Goal: Task Accomplishment & Management: Complete application form

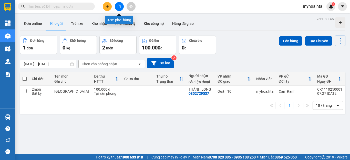
click at [118, 5] on icon "file-add" at bounding box center [120, 7] width 4 height 4
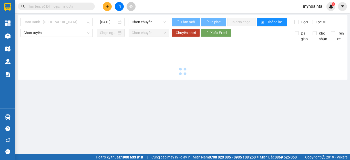
drag, startPoint x: 60, startPoint y: 24, endPoint x: 59, endPoint y: 54, distance: 29.3
click at [60, 25] on span "Cam Ranh - [GEOGRAPHIC_DATA]" at bounding box center [57, 22] width 66 height 8
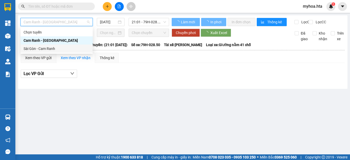
drag, startPoint x: 58, startPoint y: 46, endPoint x: 67, endPoint y: 39, distance: 10.8
click at [58, 46] on div "Sài Gòn - Cam Ranh" at bounding box center [57, 49] width 66 height 6
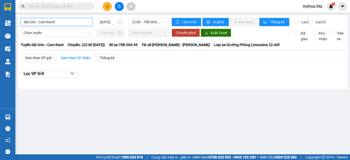
click at [113, 17] on div "Sài Gòn - Cam Ranh Sài Gòn - Cam Ranh 11/10/2025 22:00 - 79B-005.99 Làm mới In …" at bounding box center [183, 52] width 330 height 74
click at [106, 21] on input "[DATE]" at bounding box center [108, 22] width 17 height 6
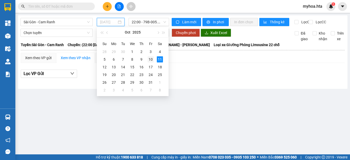
click at [151, 58] on div "10" at bounding box center [151, 59] width 6 height 6
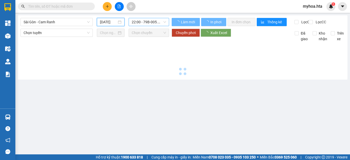
type input "[DATE]"
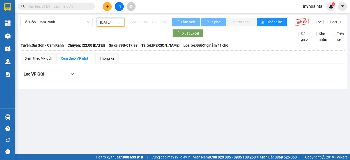
click at [158, 19] on span "22:00 - 79B-017.93" at bounding box center [149, 22] width 34 height 8
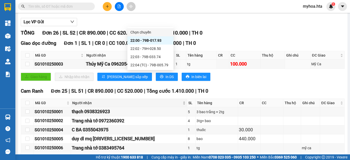
scroll to position [77, 0]
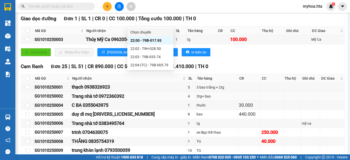
click at [64, 100] on div "SG1010250002" at bounding box center [52, 96] width 35 height 6
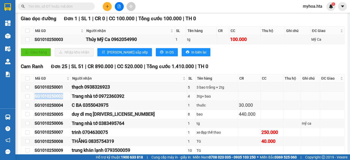
drag, startPoint x: 65, startPoint y: 100, endPoint x: 34, endPoint y: 100, distance: 30.5
click at [34, 100] on td "SG1010250002" at bounding box center [52, 96] width 37 height 9
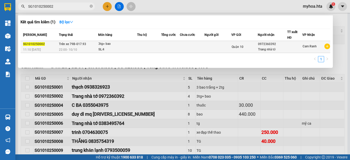
type input "SG1010250002"
click at [232, 42] on td "Quận 10" at bounding box center [245, 47] width 26 height 12
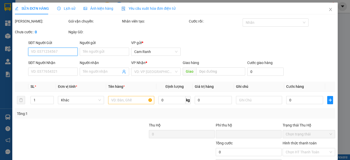
type input "0972360392"
type input "Trang nhà tớ"
type input "0"
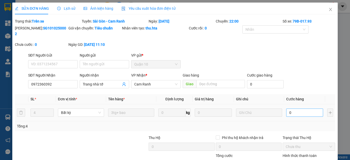
drag, startPoint x: 294, startPoint y: 101, endPoint x: 292, endPoint y: 105, distance: 3.5
click at [293, 104] on td "0" at bounding box center [305, 112] width 41 height 17
click at [292, 109] on input "0" at bounding box center [305, 113] width 37 height 8
type input "1"
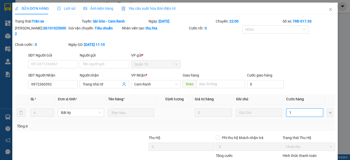
type input "1"
type input "18"
type input "180"
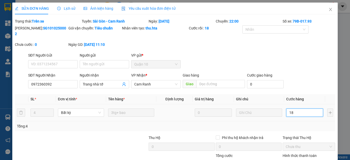
type input "180"
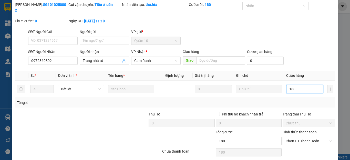
scroll to position [37, 0]
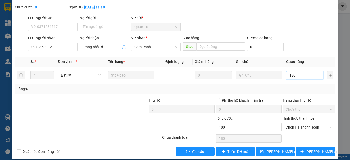
type input "180"
type input "180.000"
drag, startPoint x: 274, startPoint y: 139, endPoint x: 274, endPoint y: 143, distance: 4.1
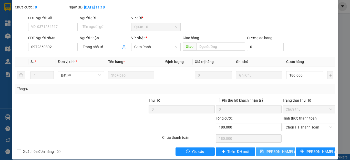
click at [274, 142] on div "Total Paid Fee 0 Total UnPaid Fee 0 Cash Collection Total Fee Trạng thái: Trên …" at bounding box center [175, 68] width 321 height 175
click at [274, 149] on span "Lưu thay đổi" at bounding box center [286, 152] width 41 height 6
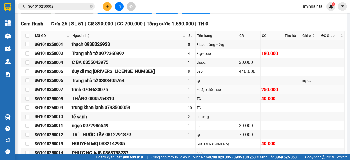
scroll to position [128, 0]
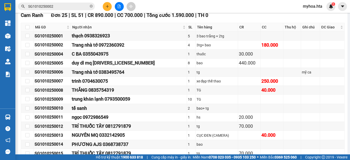
click at [65, 7] on input "SG1010250002" at bounding box center [58, 7] width 61 height 6
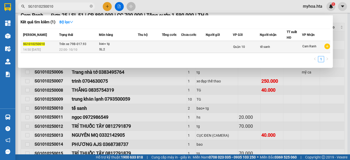
type input "SG1010250010"
click at [128, 46] on div "bao+ tg" at bounding box center [118, 44] width 38 height 6
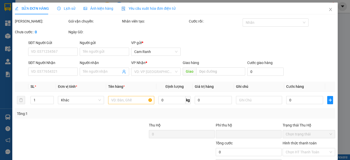
type input "tế sanh"
type input "0"
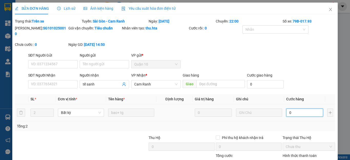
type input "1"
type input "10"
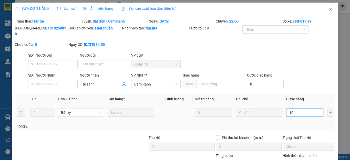
type input "100"
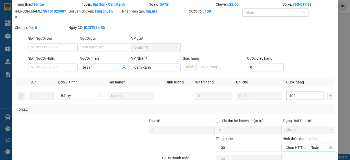
scroll to position [37, 0]
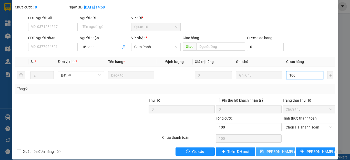
type input "100"
type input "100.000"
click at [285, 148] on button "Lưu thay đổi" at bounding box center [275, 152] width 39 height 8
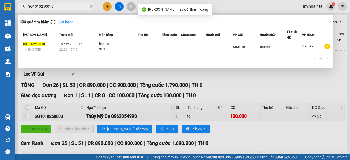
click at [56, 6] on input "SG1010250010" at bounding box center [58, 7] width 61 height 6
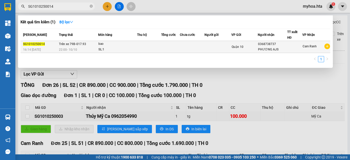
type input "SG1010250014"
click at [135, 49] on div "SL: 1" at bounding box center [118, 50] width 38 height 6
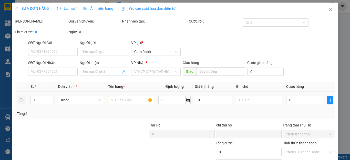
type input "0368738737"
type input "PHƯƠNG AJS"
type input "0"
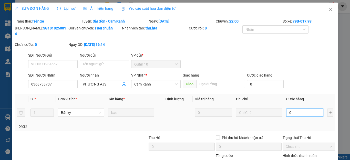
click at [298, 109] on input "0" at bounding box center [305, 113] width 37 height 8
type input "6"
type input "60"
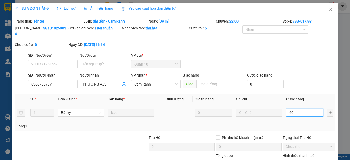
type input "60"
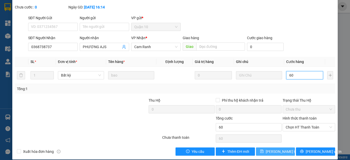
type input "60"
type input "60.000"
click at [264, 148] on button "Lưu thay đổi" at bounding box center [275, 152] width 39 height 8
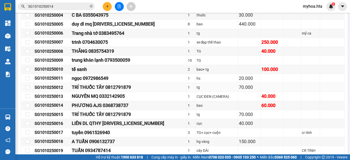
scroll to position [180, 0]
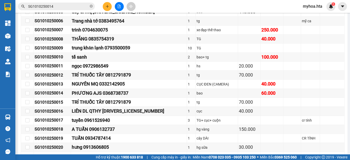
click at [58, 6] on input "SG1010250014" at bounding box center [58, 7] width 61 height 6
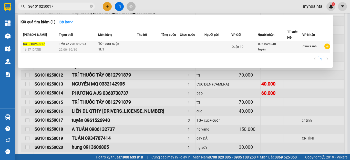
type input "SG1010250017"
click at [203, 52] on td at bounding box center [192, 47] width 25 height 12
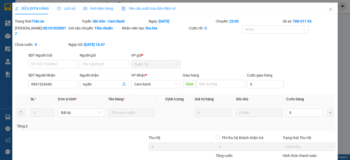
type input "0961526940"
type input "tuyền"
type input "0"
click at [290, 110] on input "0" at bounding box center [305, 113] width 37 height 8
type input "1"
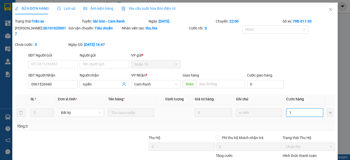
type input "1"
type input "12"
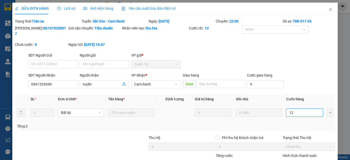
type input "120"
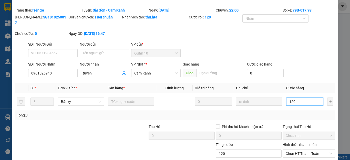
scroll to position [37, 0]
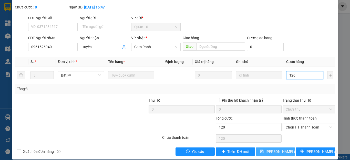
type input "120"
type input "120.000"
click at [276, 149] on span "Lưu thay đổi" at bounding box center [286, 152] width 41 height 6
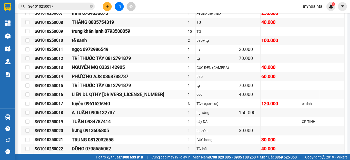
scroll to position [205, 0]
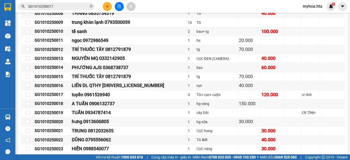
click at [63, 8] on input "SG1010250017" at bounding box center [58, 7] width 61 height 6
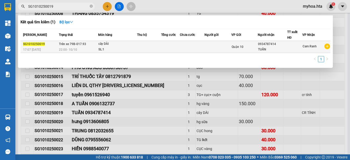
type input "SG1010250019"
click at [174, 46] on td at bounding box center [170, 47] width 19 height 12
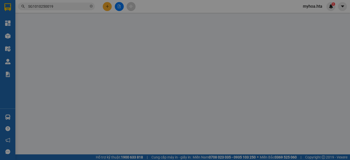
type input "0934787414"
type input "TUẤN"
type input "0"
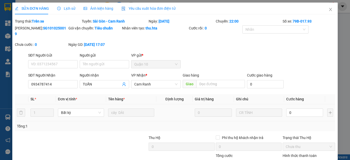
click at [298, 111] on div "0" at bounding box center [305, 113] width 37 height 10
click at [298, 109] on input "0" at bounding box center [305, 113] width 37 height 8
type input "5"
type input "50"
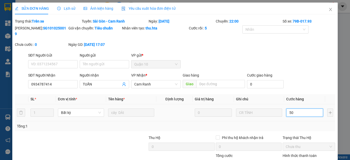
type input "50"
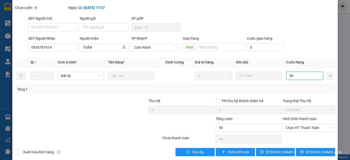
scroll to position [37, 0]
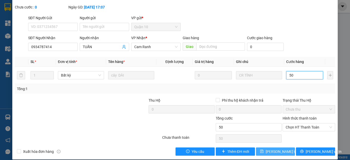
type input "50"
type input "50.000"
click at [277, 149] on span "Lưu thay đổi" at bounding box center [286, 152] width 41 height 6
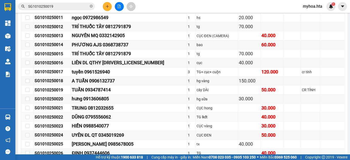
scroll to position [257, 0]
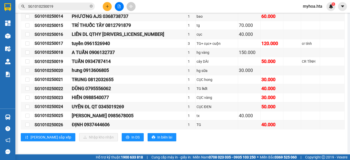
click at [66, 6] on input "SG1010250019" at bounding box center [58, 7] width 61 height 6
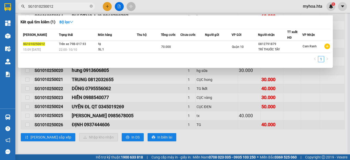
click at [50, 8] on input "SG1010250012" at bounding box center [58, 7] width 61 height 6
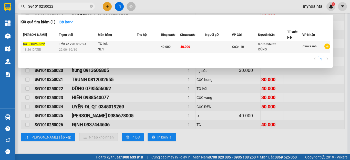
type input "SG1010250022"
click at [221, 46] on td at bounding box center [219, 47] width 27 height 12
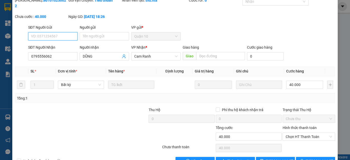
type input "0795556062"
type input "DŨNG"
type input "0"
type input "40.000"
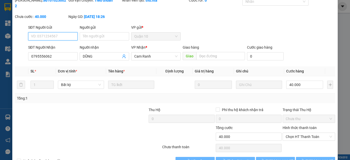
scroll to position [35, 0]
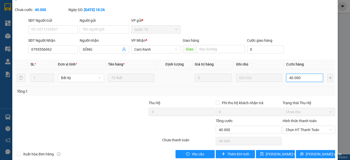
click at [302, 74] on input "40.000" at bounding box center [305, 78] width 37 height 8
type input "63"
type input "630"
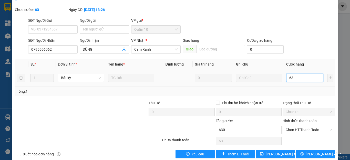
type input "630"
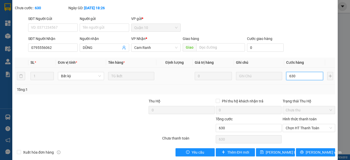
scroll to position [37, 0]
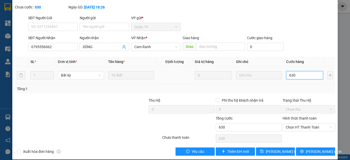
type input "63"
type input "6"
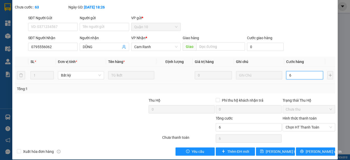
type input "0"
type input "03"
type input "3"
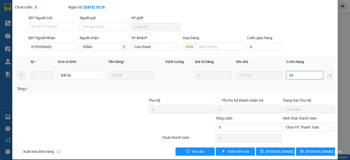
type input "3"
type input "30"
type input "030"
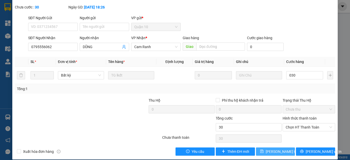
type input "30.000"
click at [276, 149] on span "Lưu thay đổi" at bounding box center [286, 152] width 41 height 6
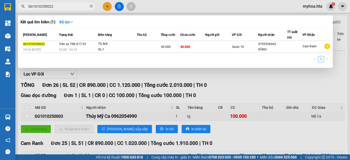
click at [62, 7] on input "SG1010250022" at bounding box center [58, 7] width 61 height 6
drag, startPoint x: 56, startPoint y: 7, endPoint x: 29, endPoint y: 9, distance: 26.8
click at [29, 9] on span "SG1010250001" at bounding box center [56, 7] width 77 height 8
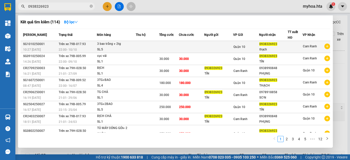
type input "0938326923"
click at [179, 52] on td at bounding box center [191, 47] width 25 height 12
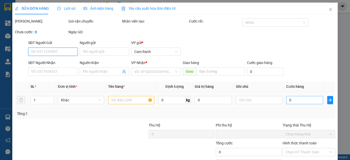
type input "0938326923"
type input "thạch"
type input "0"
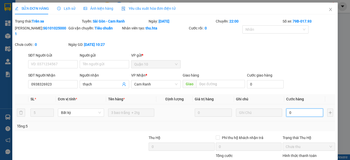
click at [296, 109] on input "0" at bounding box center [305, 113] width 37 height 8
type input "2"
type input "20"
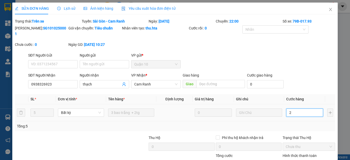
type input "20"
type input "200"
type input "20"
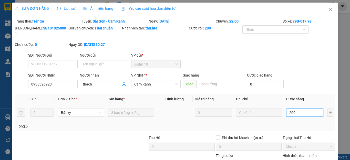
type input "20"
type input "2"
type input "0"
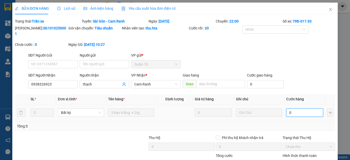
type input "0"
type input "02"
type input "2"
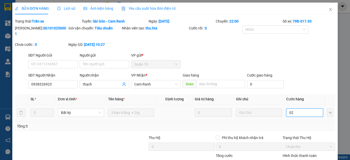
type input "022"
type input "22"
type input "0.220"
type input "220"
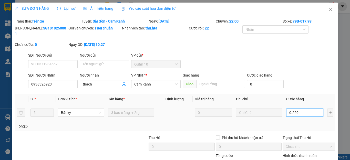
type input "220"
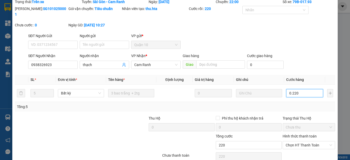
scroll to position [37, 0]
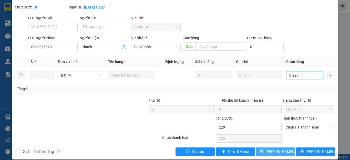
type input "0.220"
type input "220.000"
click at [279, 149] on span "Lưu thay đổi" at bounding box center [286, 152] width 41 height 6
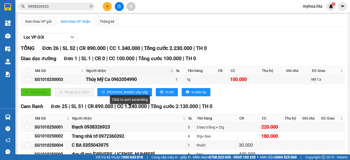
scroll to position [128, 0]
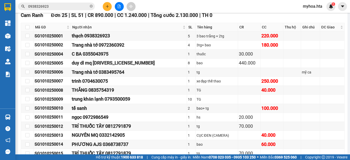
click at [58, 5] on input "0938326923" at bounding box center [58, 7] width 61 height 6
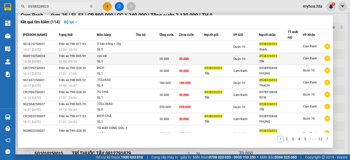
scroll to position [34, 0]
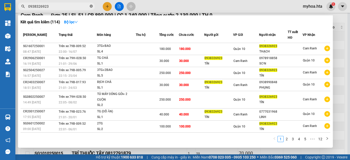
click at [90, 5] on icon "close-circle" at bounding box center [91, 6] width 3 height 3
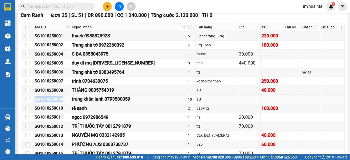
drag, startPoint x: 66, startPoint y: 102, endPoint x: 34, endPoint y: 104, distance: 32.1
click at [34, 104] on td "SG1010250009" at bounding box center [52, 99] width 37 height 9
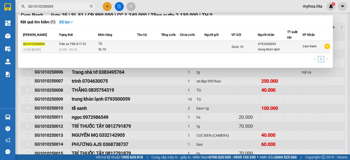
type input "SG1010250009"
click at [206, 47] on td at bounding box center [218, 47] width 27 height 12
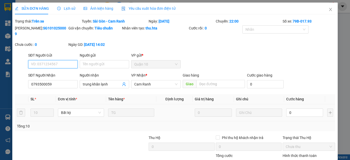
type input "0793500059"
type input "trung khăn lạnh"
type input "0"
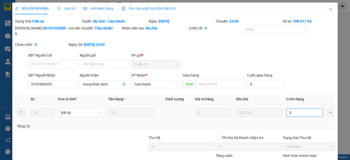
click at [299, 109] on input "0" at bounding box center [305, 113] width 37 height 8
type input "5"
type input "55"
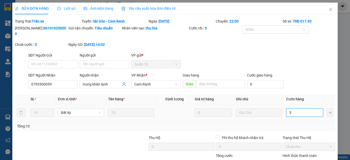
type input "55"
type input "550"
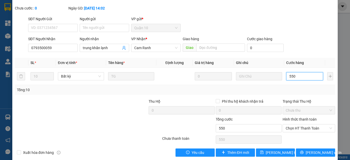
scroll to position [37, 0]
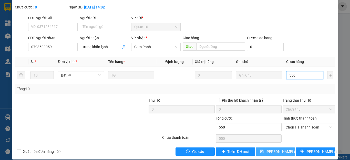
type input "550"
type input "550.000"
click at [283, 149] on span "Lưu thay đổi" at bounding box center [286, 152] width 41 height 6
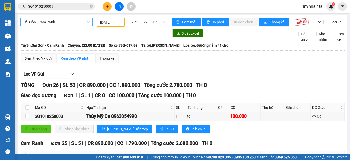
click at [74, 25] on span "Sài Gòn - Cam Ranh" at bounding box center [57, 22] width 66 height 8
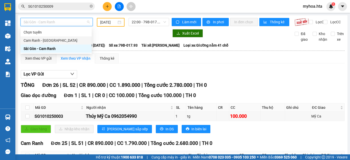
click at [67, 42] on div "Cam Ranh - [GEOGRAPHIC_DATA]" at bounding box center [56, 41] width 65 height 6
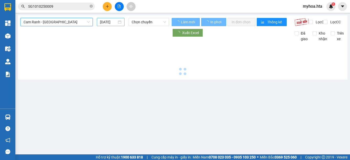
click at [105, 24] on input "[DATE]" at bounding box center [108, 22] width 17 height 6
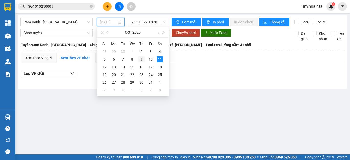
click at [143, 61] on div "9" at bounding box center [142, 59] width 6 height 6
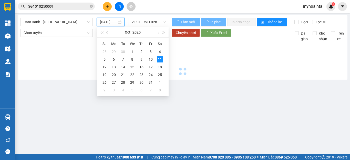
type input "[DATE]"
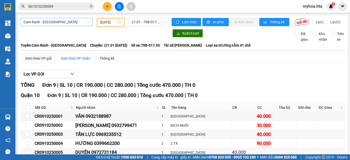
drag, startPoint x: 40, startPoint y: 18, endPoint x: 40, endPoint y: 23, distance: 5.6
click at [40, 21] on div "Cam Ranh - Sài Gòn 09/10/2025 21:01 - 79B-017.93 Làm mới In phơi In đơn chọn Th…" at bounding box center [183, 116] width 330 height 202
click at [44, 23] on span "Cam Ranh - [GEOGRAPHIC_DATA]" at bounding box center [57, 22] width 66 height 8
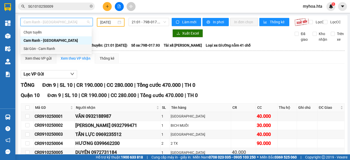
click at [43, 51] on div "Sài Gòn - Cam Ranh" at bounding box center [56, 49] width 65 height 6
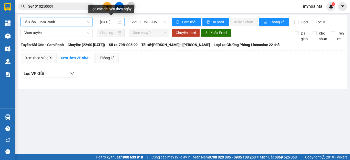
click at [103, 24] on input "[DATE]" at bounding box center [108, 22] width 17 height 6
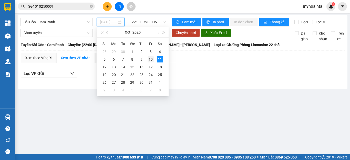
click at [147, 60] on td "10" at bounding box center [150, 60] width 9 height 8
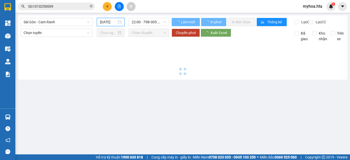
type input "[DATE]"
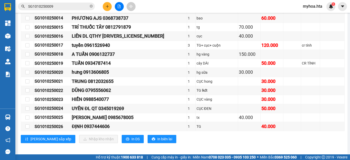
scroll to position [262, 0]
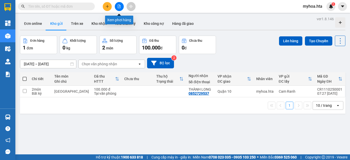
click at [121, 7] on icon "file-add" at bounding box center [119, 7] width 3 height 4
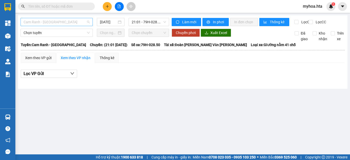
click at [60, 22] on span "Cam Ranh - [GEOGRAPHIC_DATA]" at bounding box center [57, 22] width 66 height 8
click at [99, 25] on div "[DATE]" at bounding box center [111, 22] width 28 height 8
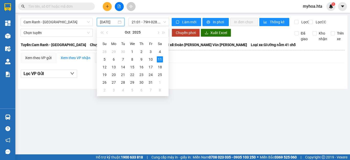
click at [101, 24] on input "[DATE]" at bounding box center [108, 22] width 17 height 6
click at [144, 58] on div "9" at bounding box center [142, 59] width 6 height 6
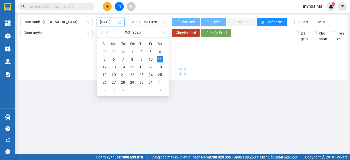
type input "[DATE]"
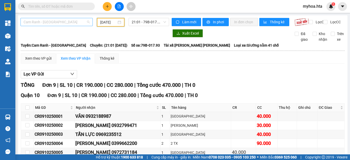
click at [40, 24] on span "Cam Ranh - [GEOGRAPHIC_DATA]" at bounding box center [57, 22] width 66 height 8
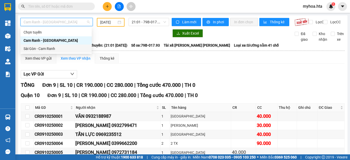
drag, startPoint x: 47, startPoint y: 48, endPoint x: 93, endPoint y: 35, distance: 47.9
click at [48, 48] on div "Sài Gòn - Cam Ranh" at bounding box center [56, 49] width 65 height 6
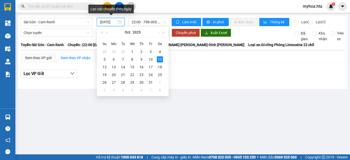
click at [113, 23] on input "[DATE]" at bounding box center [108, 22] width 17 height 6
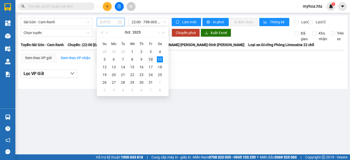
click at [149, 60] on div "10" at bounding box center [151, 59] width 6 height 6
type input "[DATE]"
